Goal: Find specific page/section: Find specific page/section

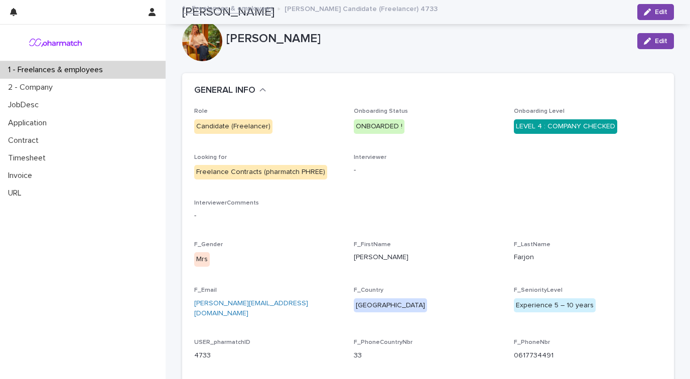
drag, startPoint x: 0, startPoint y: 0, endPoint x: 68, endPoint y: 72, distance: 98.7
click at [68, 72] on p "1 - Freelances & employees" at bounding box center [57, 70] width 107 height 10
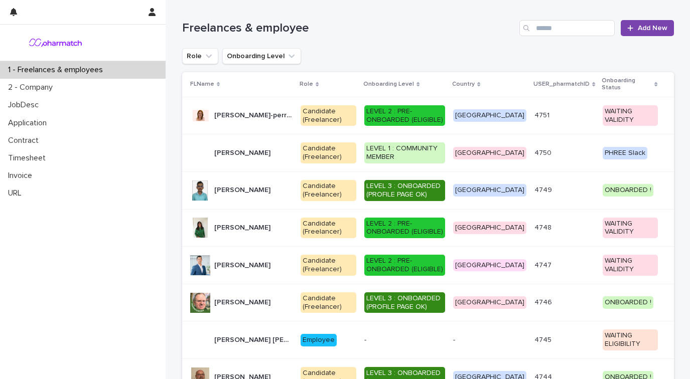
click at [534, 24] on div "Search" at bounding box center [528, 28] width 16 height 16
click at [548, 26] on input "Search" at bounding box center [567, 28] width 95 height 16
type input "******"
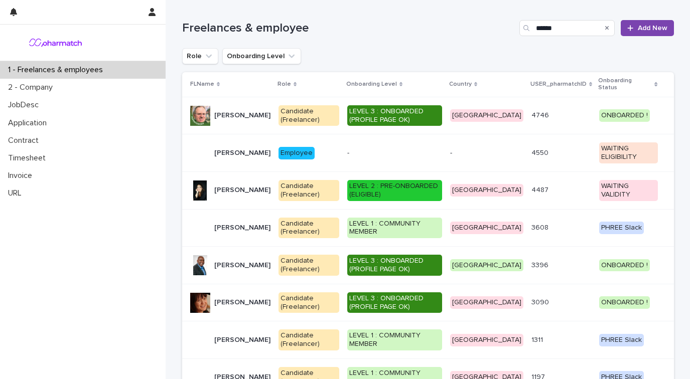
click at [244, 109] on p "[PERSON_NAME]" at bounding box center [243, 114] width 58 height 11
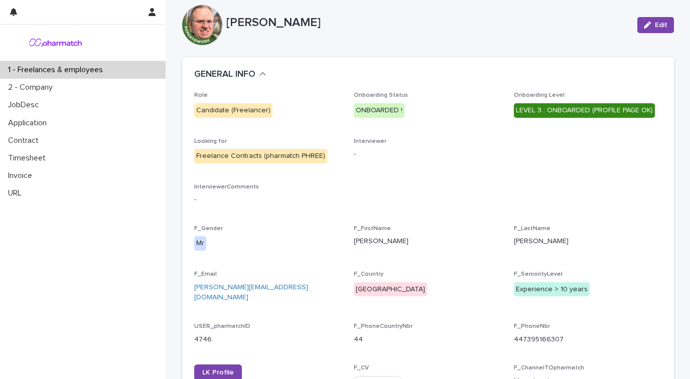
scroll to position [44, 0]
